Goal: Task Accomplishment & Management: Manage account settings

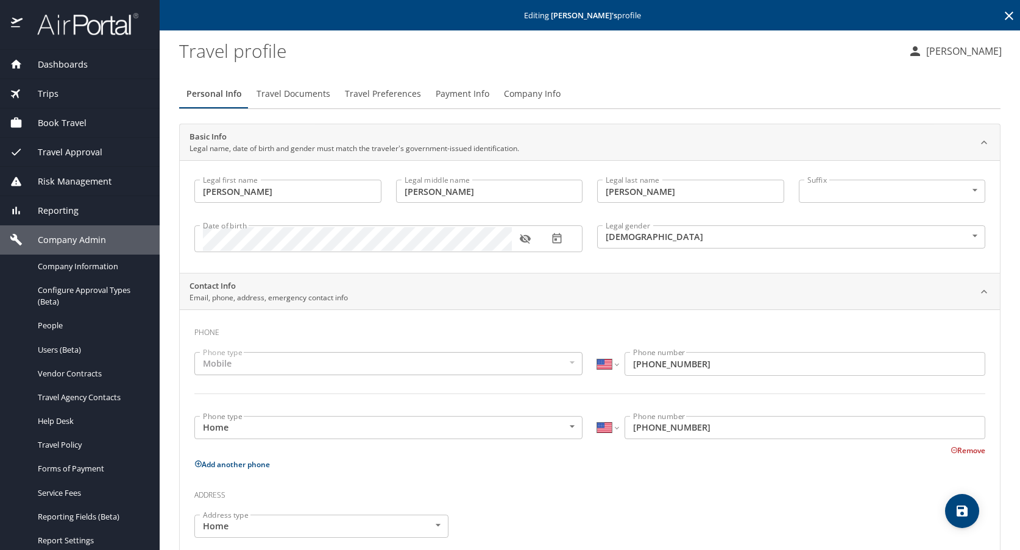
select select "US"
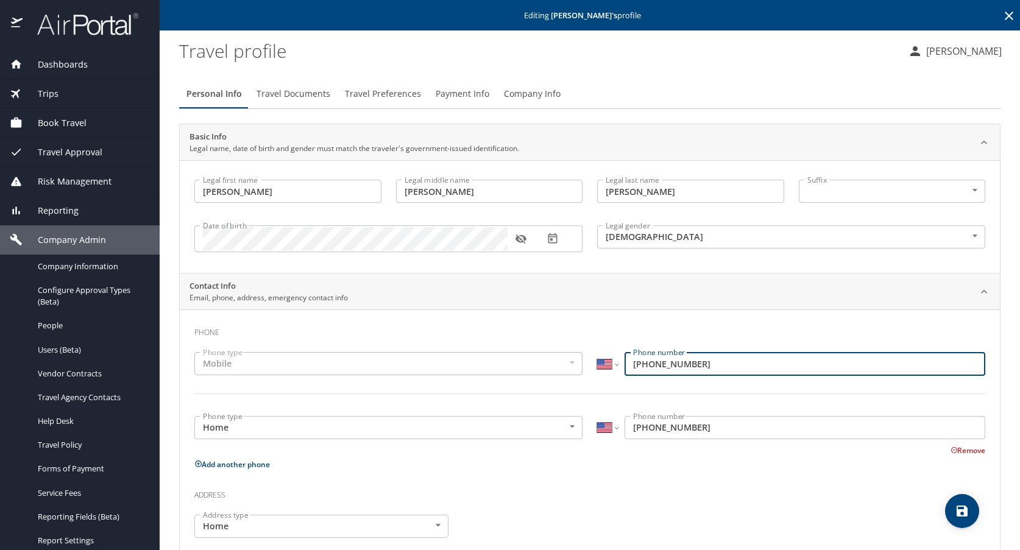
click at [631, 361] on input "[PHONE_NUMBER]" at bounding box center [804, 363] width 361 height 23
type input "5"
type input "[PHONE_NUMBER]"
click at [953, 448] on button "Remove" at bounding box center [967, 450] width 35 height 10
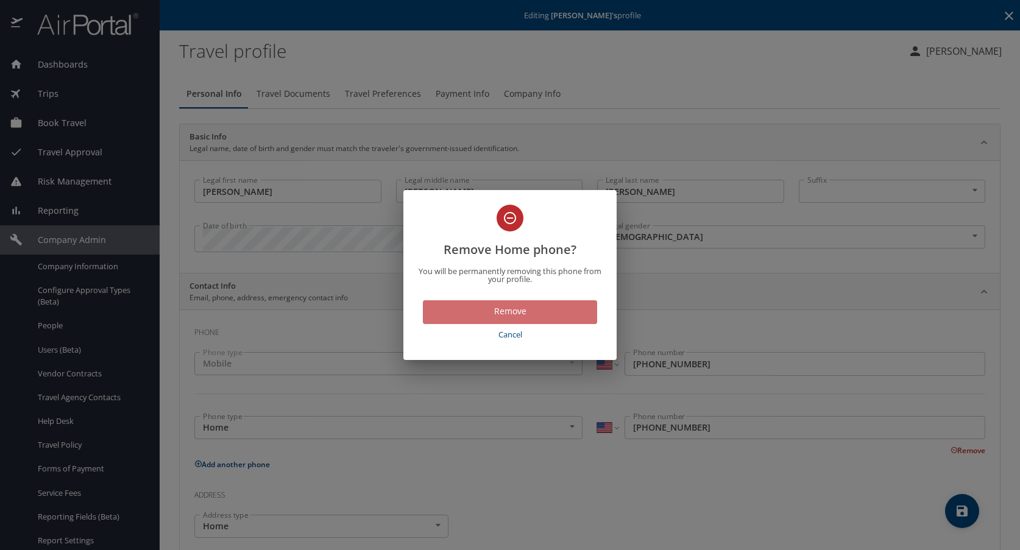
click at [507, 307] on span "Remove" at bounding box center [509, 311] width 155 height 15
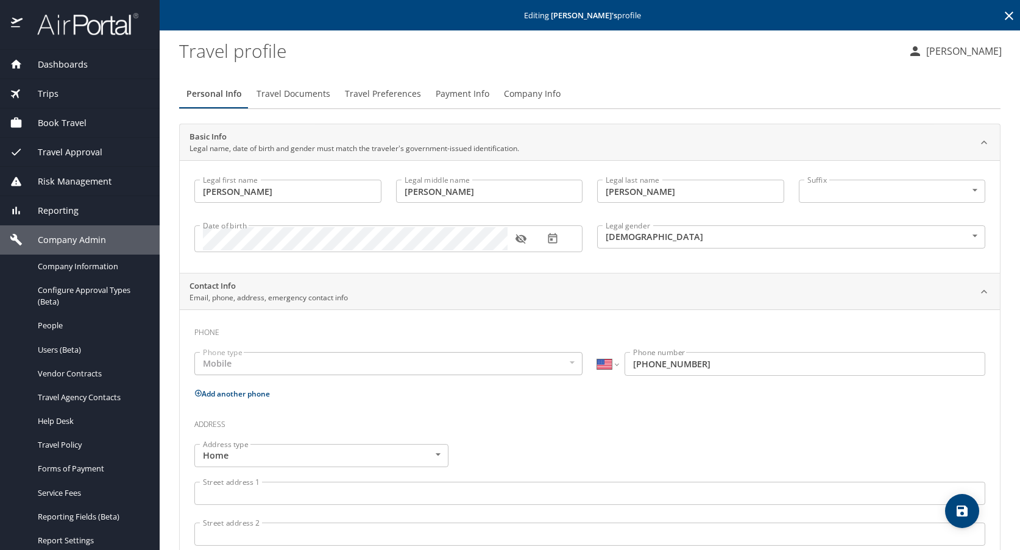
click at [960, 512] on icon "save" at bounding box center [961, 511] width 11 height 11
select select "US"
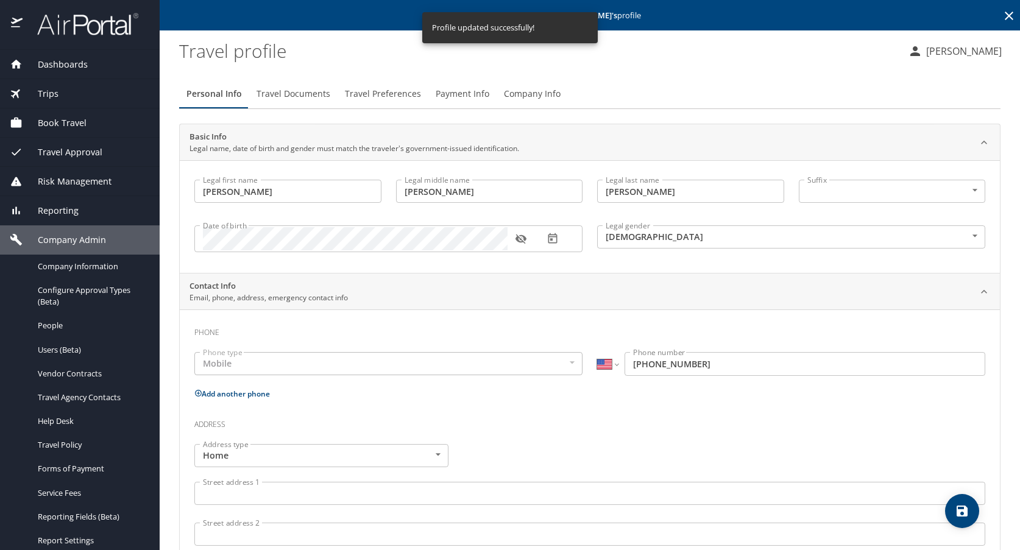
select select "US"
click at [298, 94] on span "Travel Documents" at bounding box center [293, 93] width 74 height 15
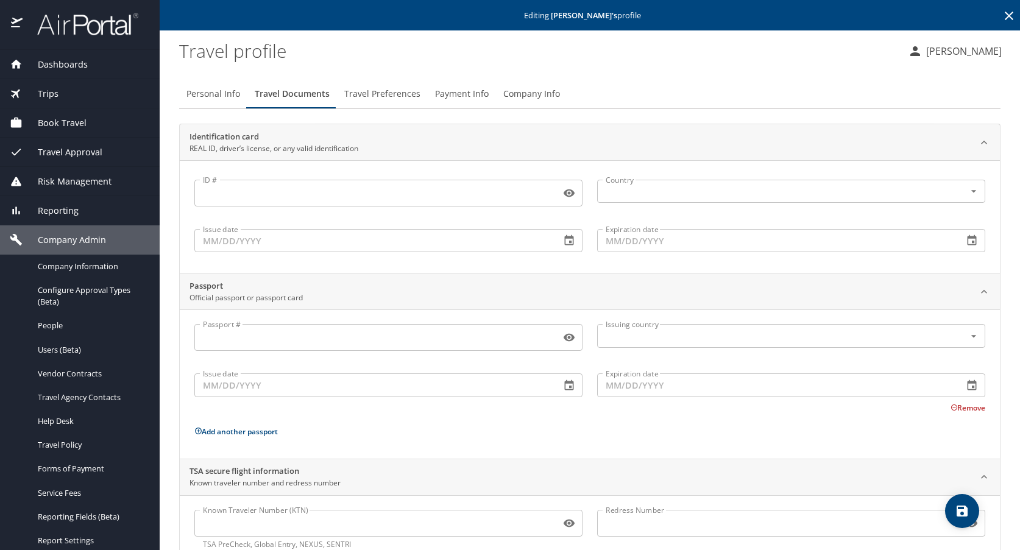
click at [391, 93] on span "Travel Preferences" at bounding box center [382, 93] width 76 height 15
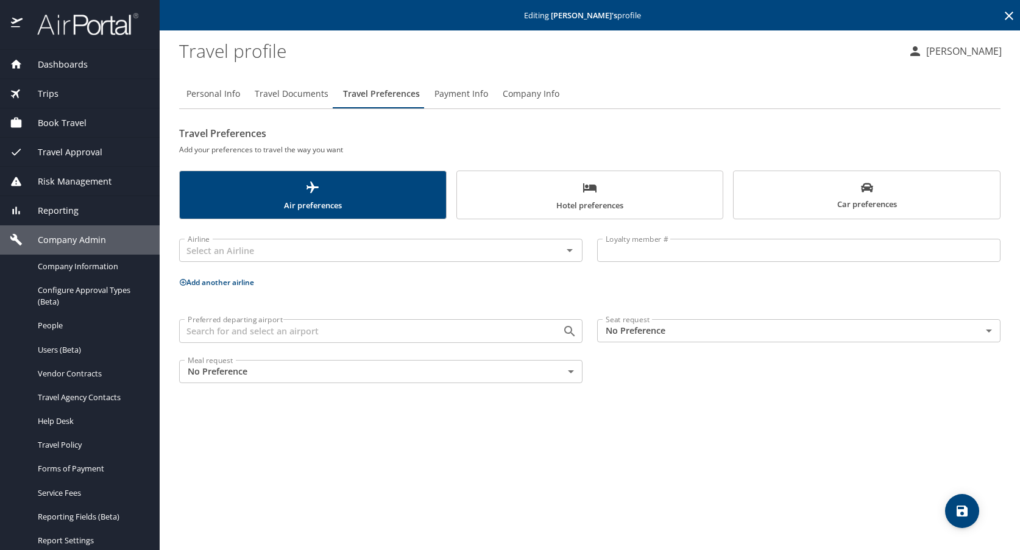
click at [671, 77] on div "Personal Info Travel Documents Travel Preferences Payment Info Company Info Tra…" at bounding box center [589, 309] width 821 height 481
